Goal: Information Seeking & Learning: Learn about a topic

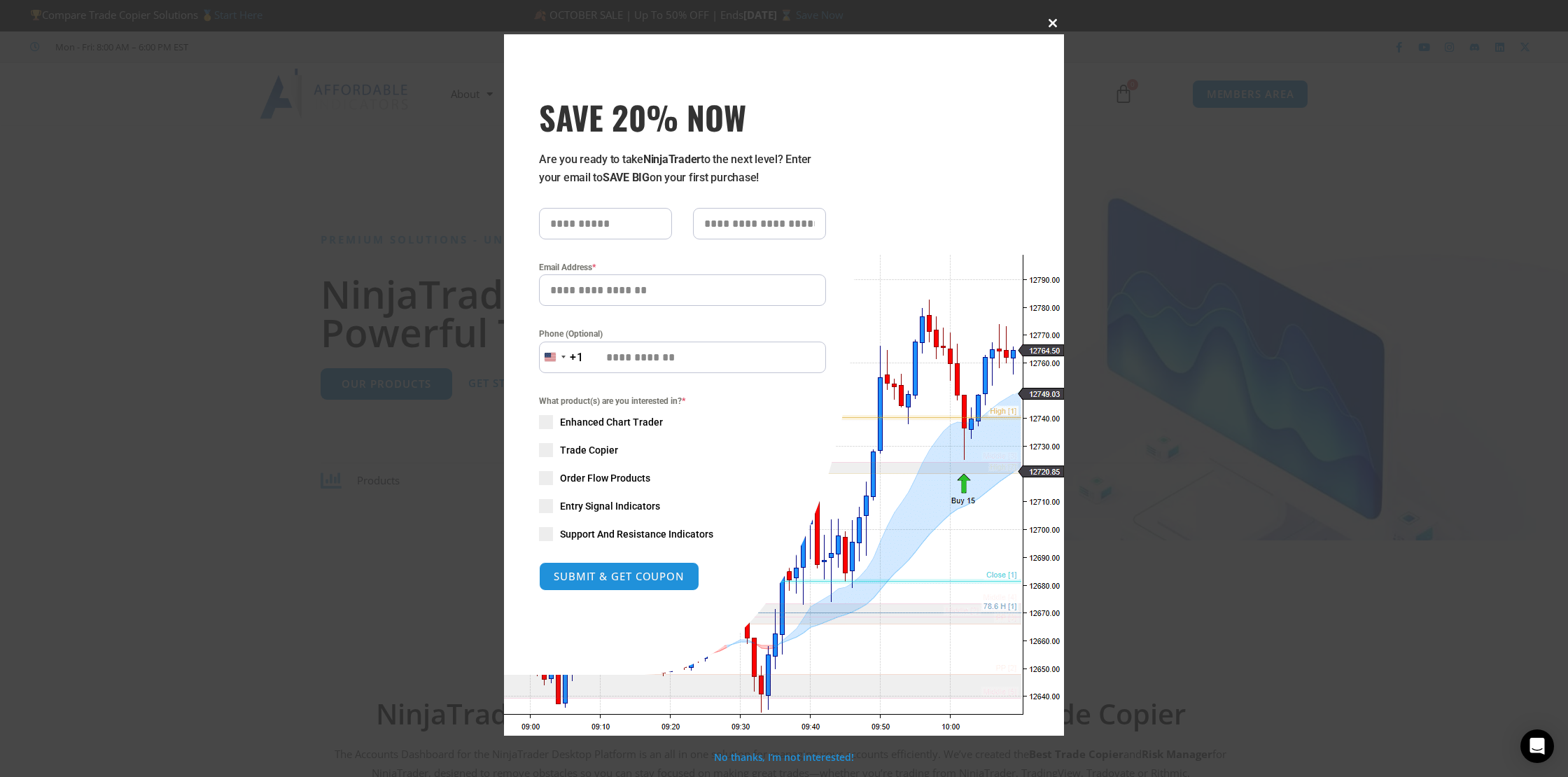
click at [1055, 20] on span "SAVE 20% NOW popup" at bounding box center [1052, 22] width 22 height 9
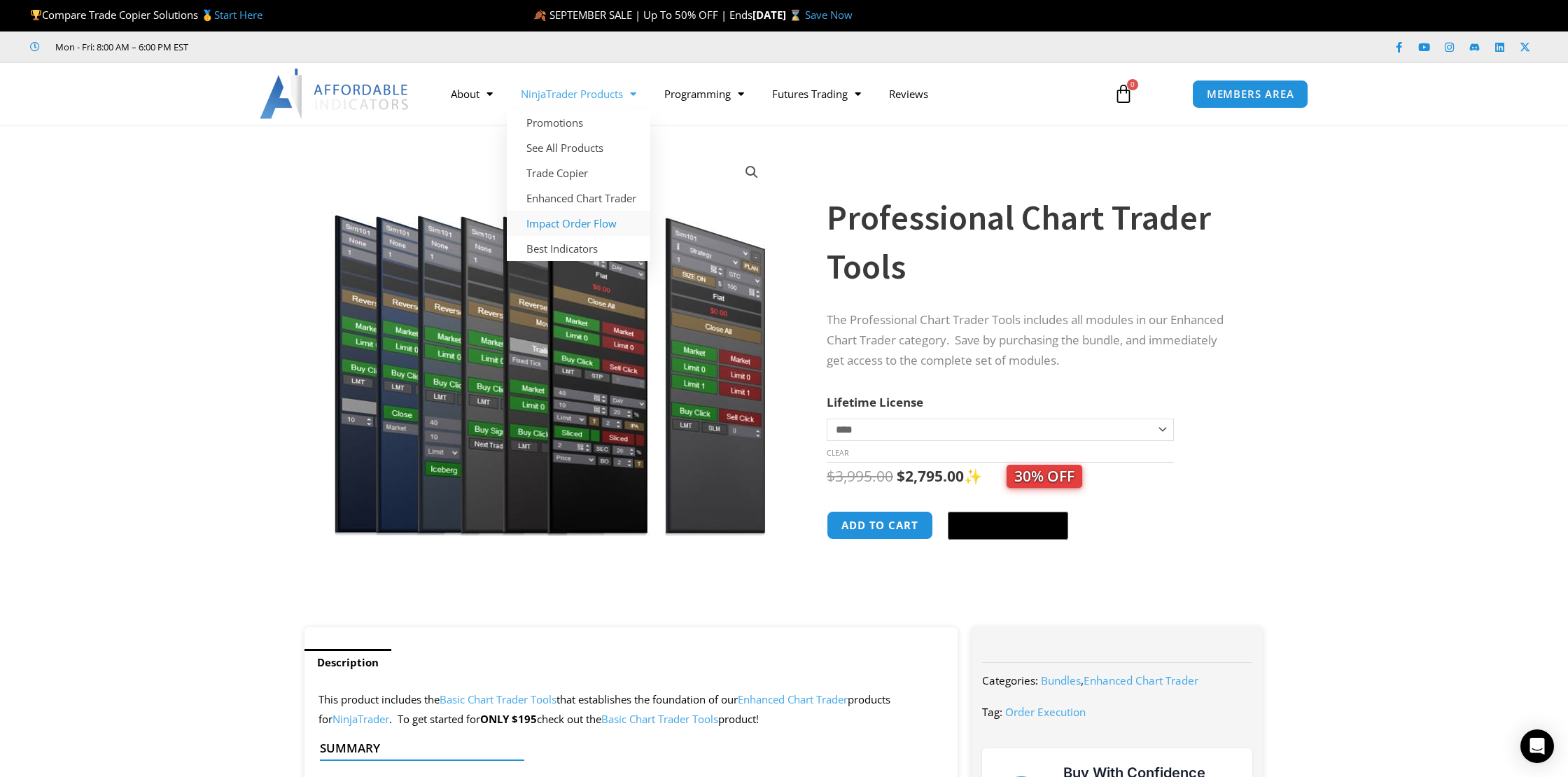
click at [577, 224] on link "Impact Order Flow" at bounding box center [579, 223] width 144 height 25
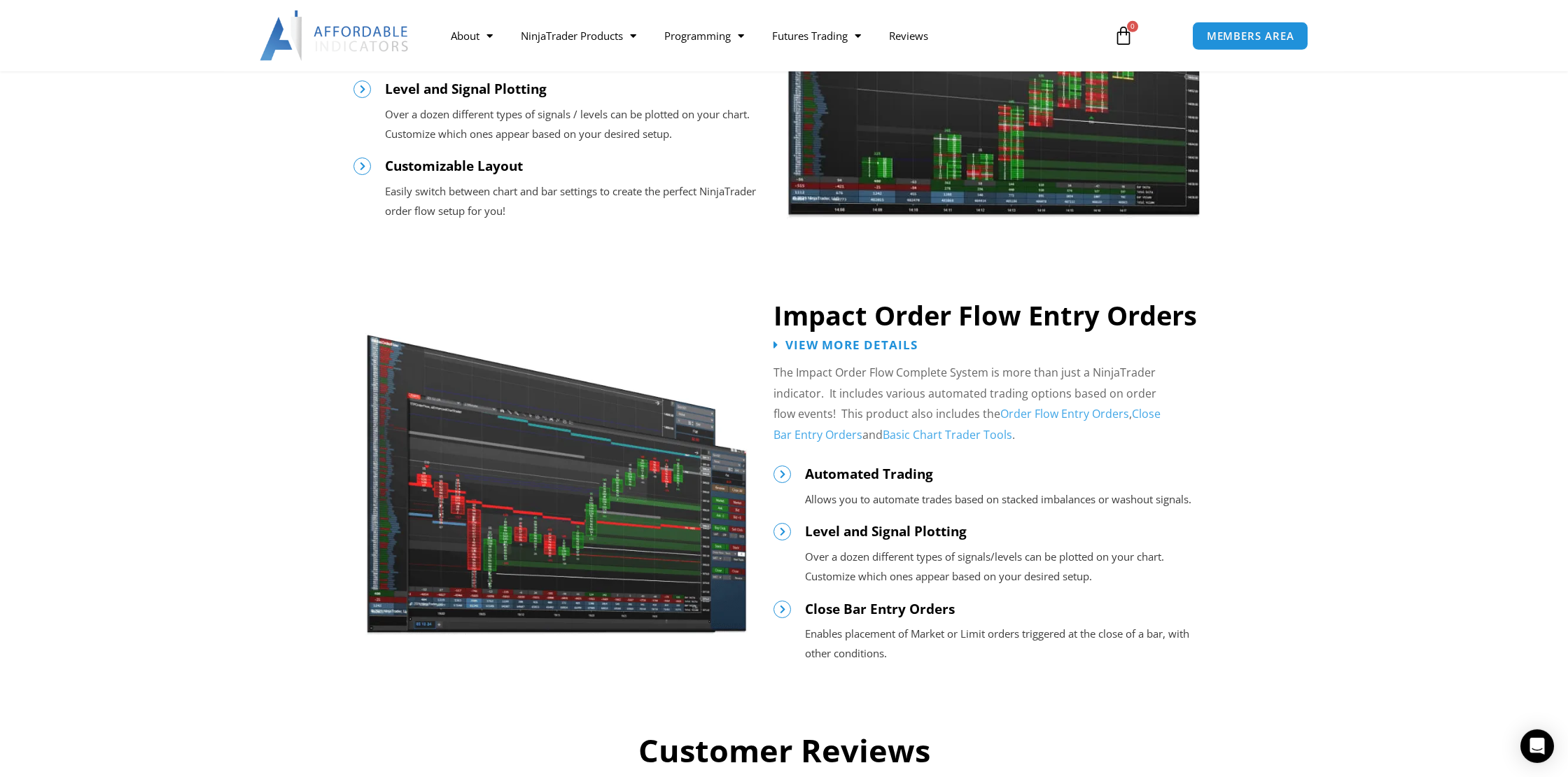
scroll to position [1330, 0]
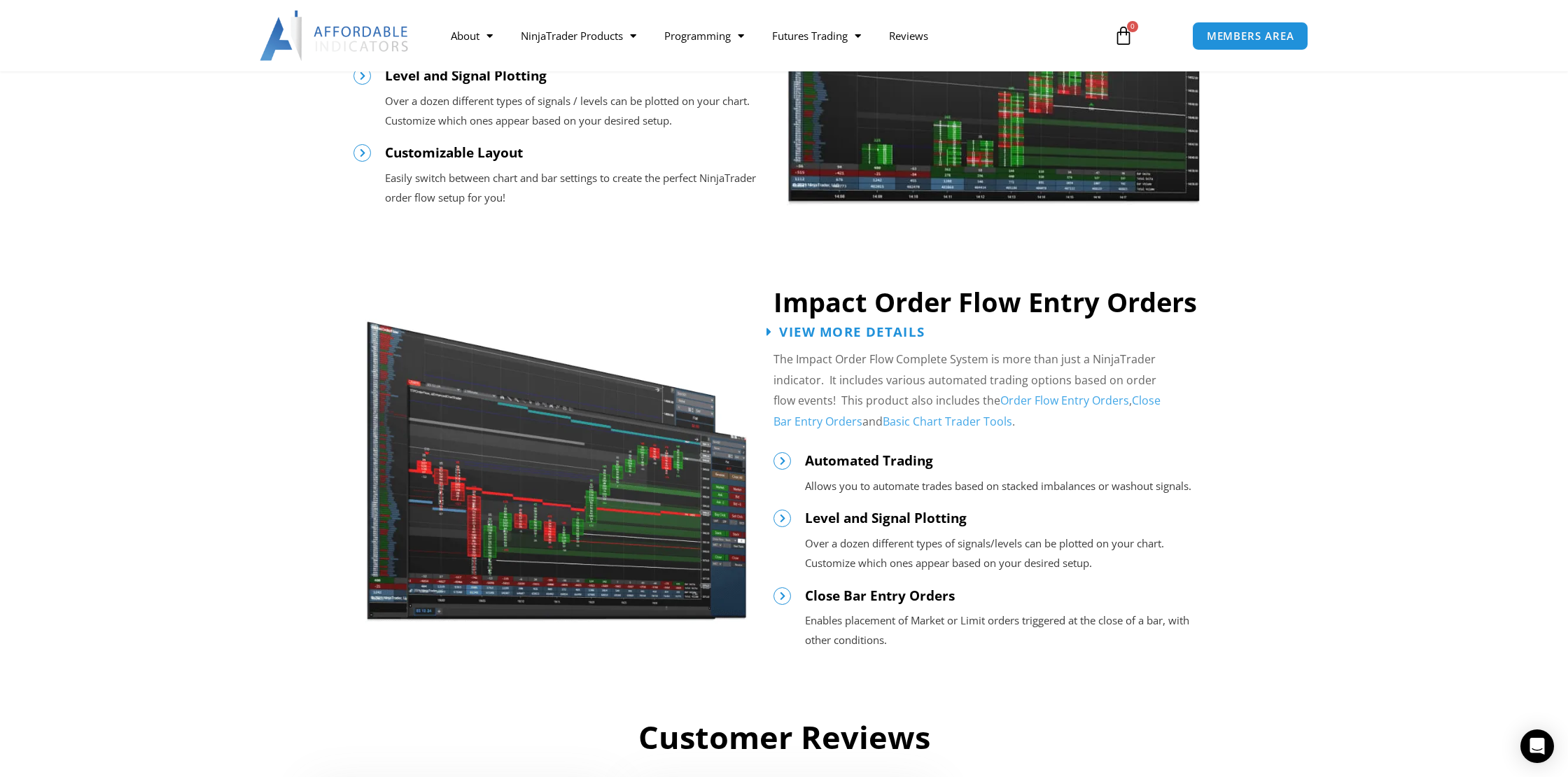
click at [849, 329] on span "View More Details" at bounding box center [851, 332] width 145 height 14
